Goal: Transaction & Acquisition: Purchase product/service

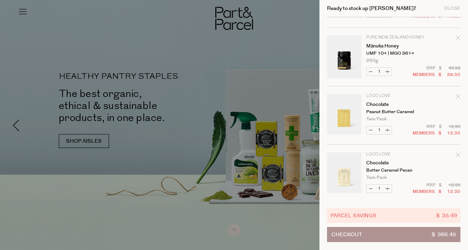
scroll to position [751, 0]
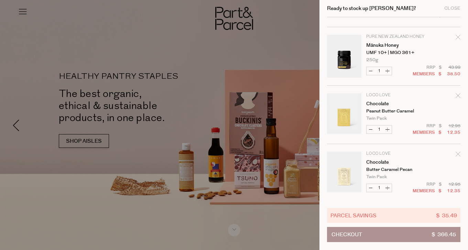
click at [458, 153] on icon "Remove Chocolate" at bounding box center [458, 154] width 5 height 5
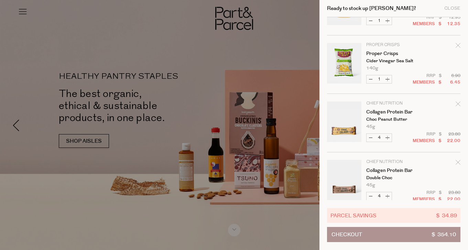
scroll to position [861, 0]
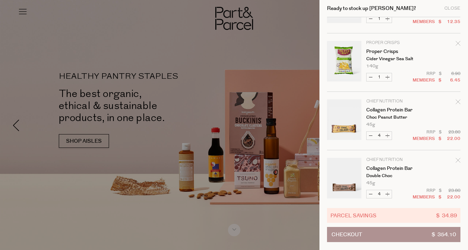
click at [457, 46] on div "Remove Proper Crisps" at bounding box center [458, 44] width 5 height 9
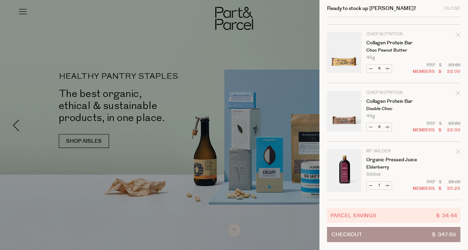
scroll to position [870, 0]
click at [28, 31] on div at bounding box center [234, 125] width 468 height 250
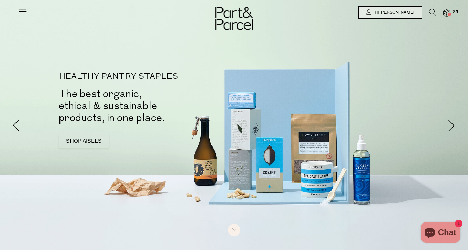
click at [22, 11] on icon at bounding box center [23, 12] width 10 height 10
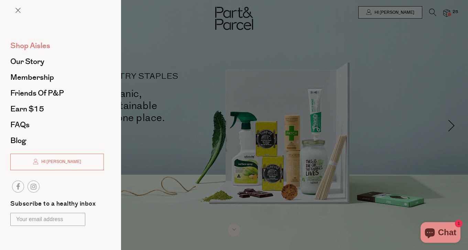
click at [37, 43] on span "Shop Aisles" at bounding box center [30, 45] width 40 height 11
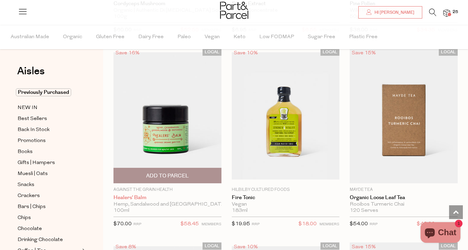
scroll to position [2667, 0]
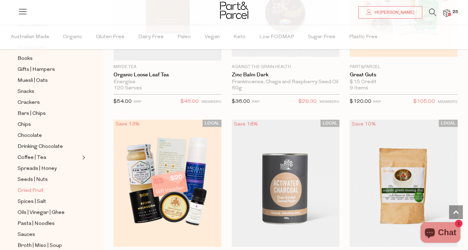
scroll to position [95, 0]
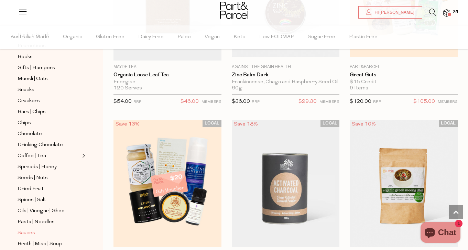
click at [31, 233] on span "Sauces" at bounding box center [27, 233] width 18 height 8
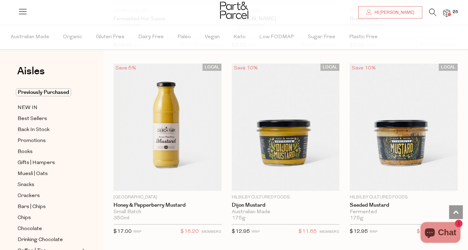
scroll to position [2466, 0]
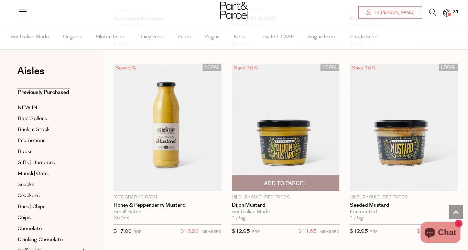
click at [294, 180] on span "Add To Parcel" at bounding box center [285, 183] width 43 height 7
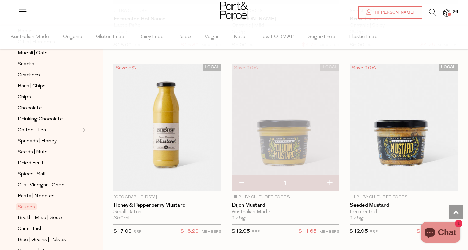
scroll to position [122, 0]
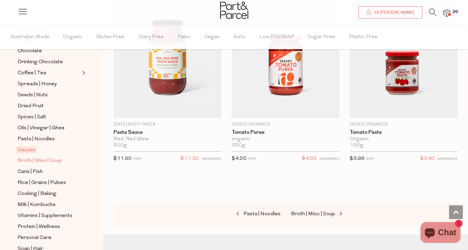
scroll to position [178, 0]
